Goal: Find specific page/section: Find specific page/section

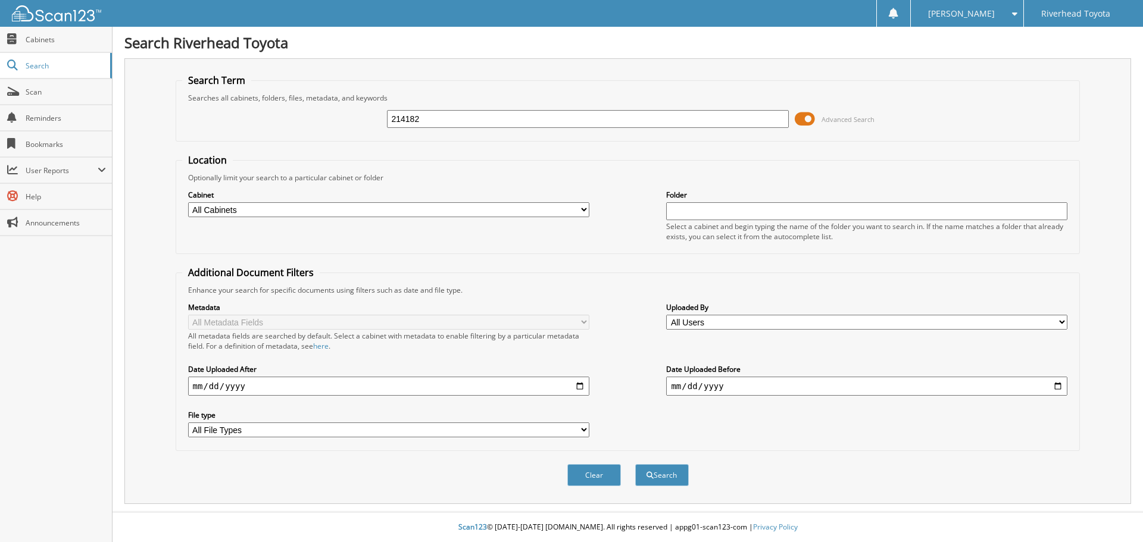
type input "214182"
click at [812, 118] on span at bounding box center [805, 119] width 20 height 18
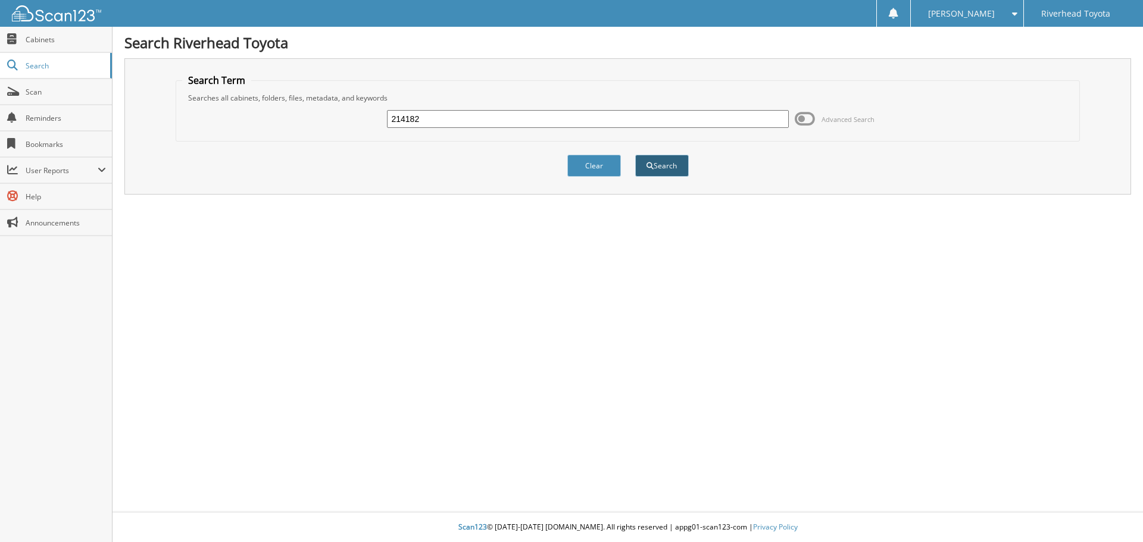
click at [668, 171] on button "Search" at bounding box center [662, 166] width 54 height 22
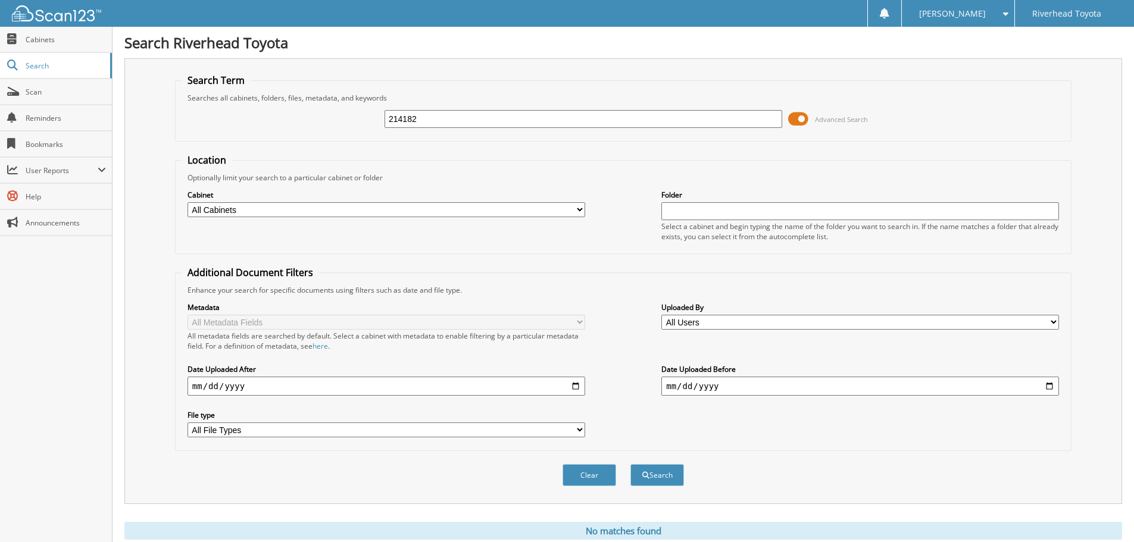
click at [790, 117] on span at bounding box center [798, 119] width 20 height 18
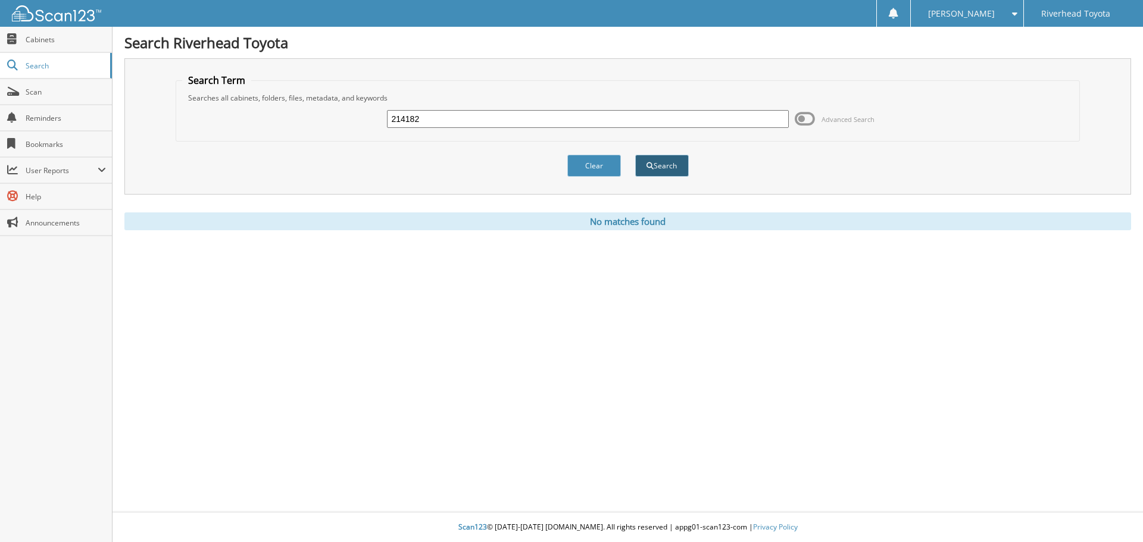
click at [681, 167] on button "Search" at bounding box center [662, 166] width 54 height 22
